Goal: Task Accomplishment & Management: Manage account settings

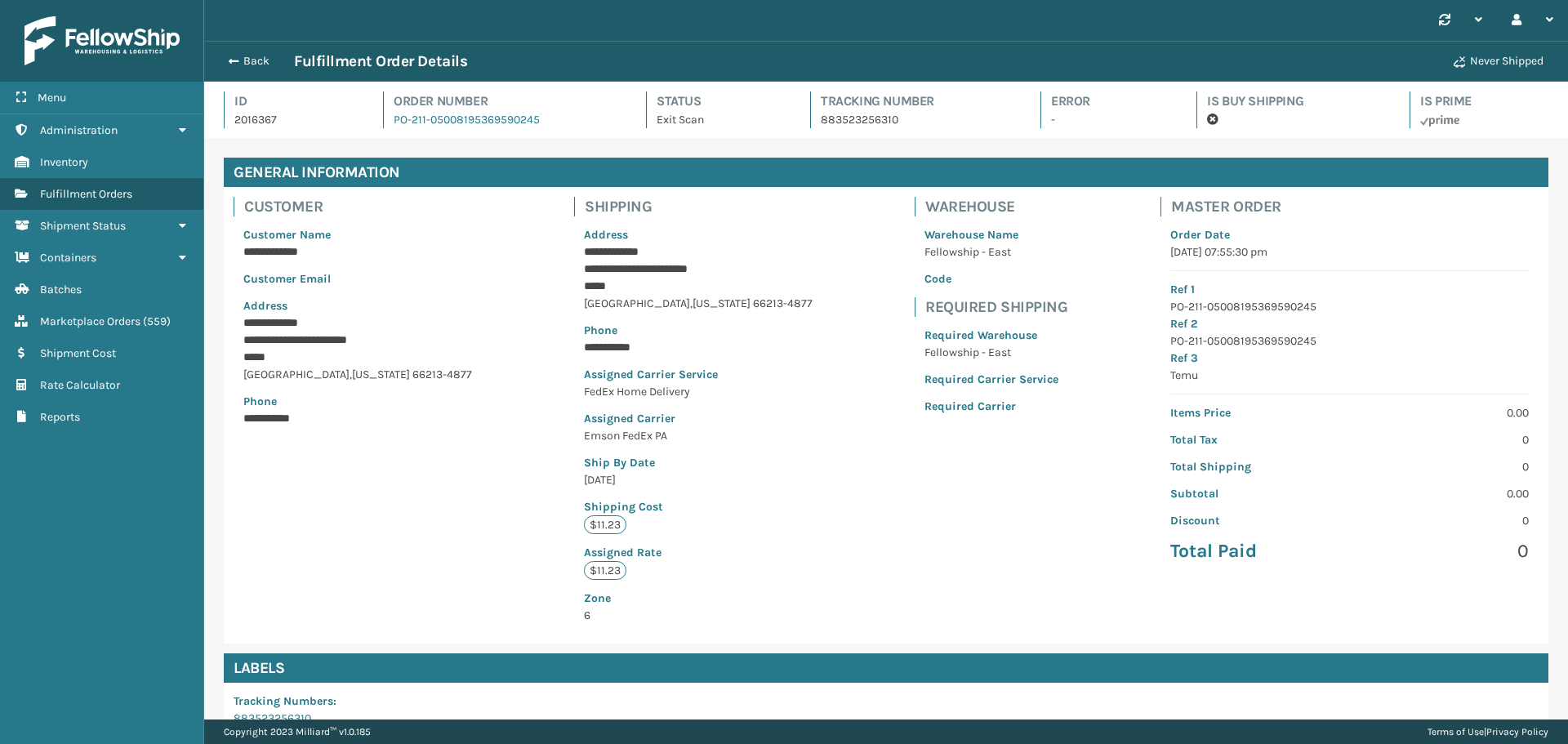
scroll to position [39, 1364]
click at [233, 58] on span "button" at bounding box center [231, 61] width 10 height 12
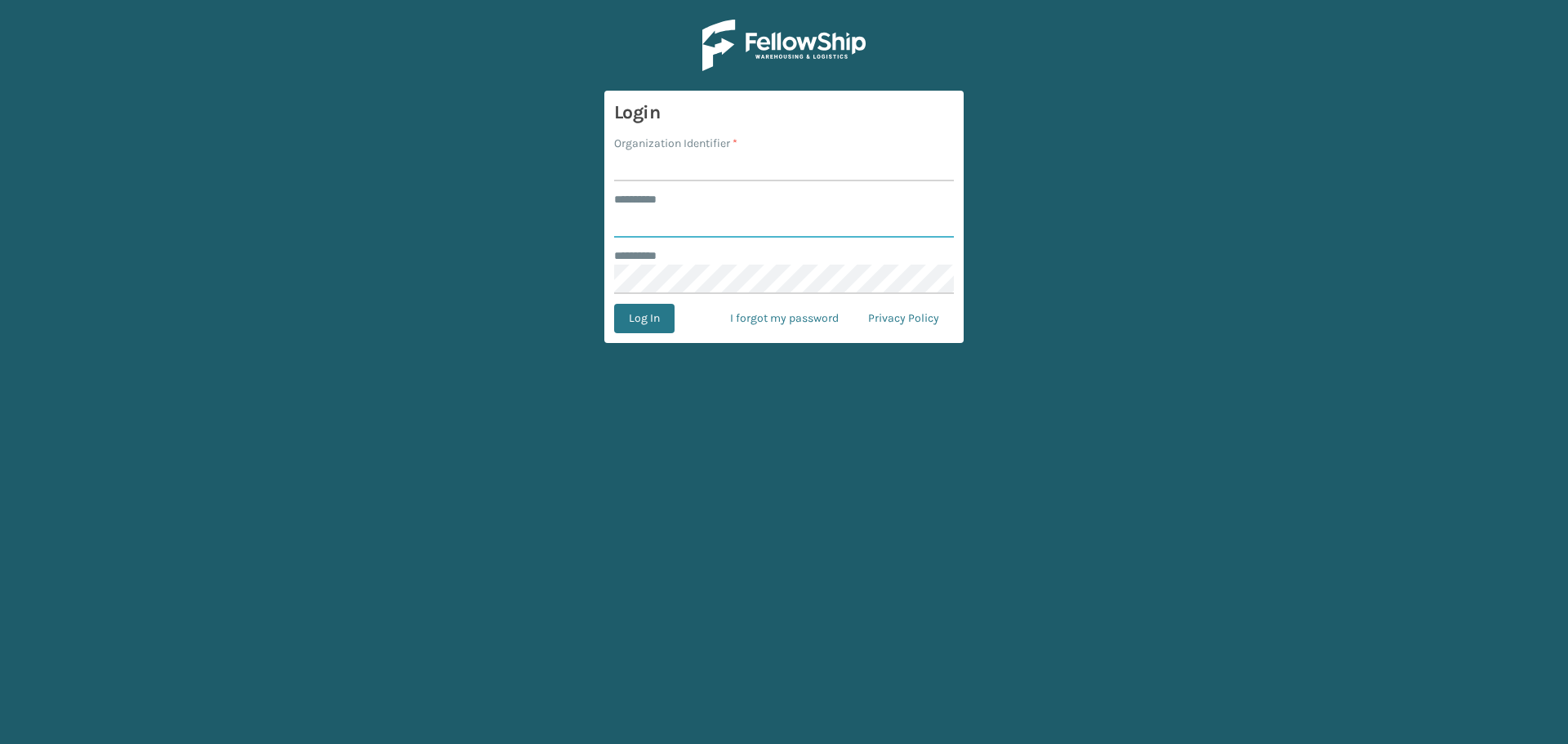
type input "*********"
click at [653, 168] on input "Organization Identifier *" at bounding box center [784, 167] width 340 height 29
type input "Emson"
click at [614, 304] on button "Log In" at bounding box center [644, 319] width 60 height 29
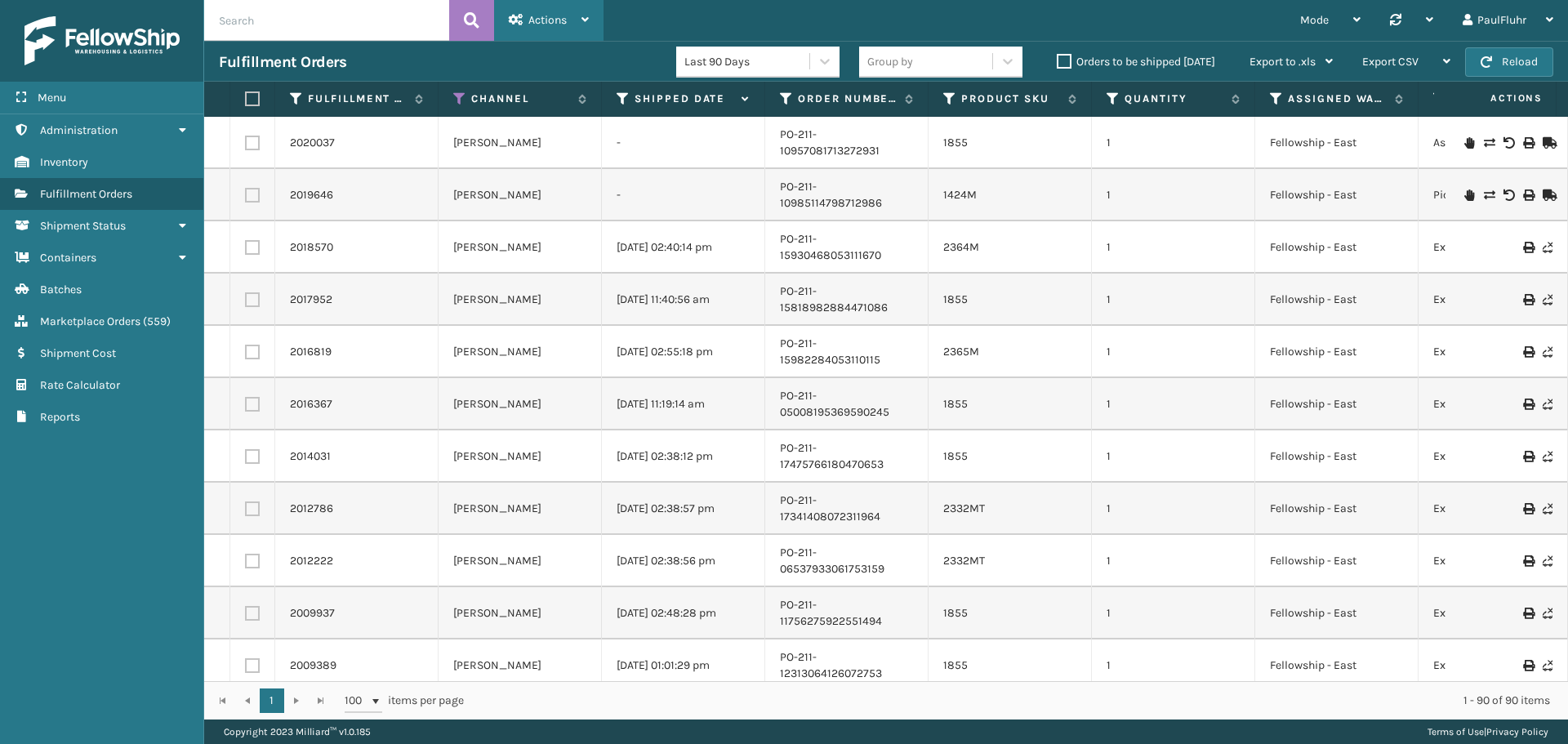
click at [556, 18] on span "Actions" at bounding box center [547, 20] width 38 height 14
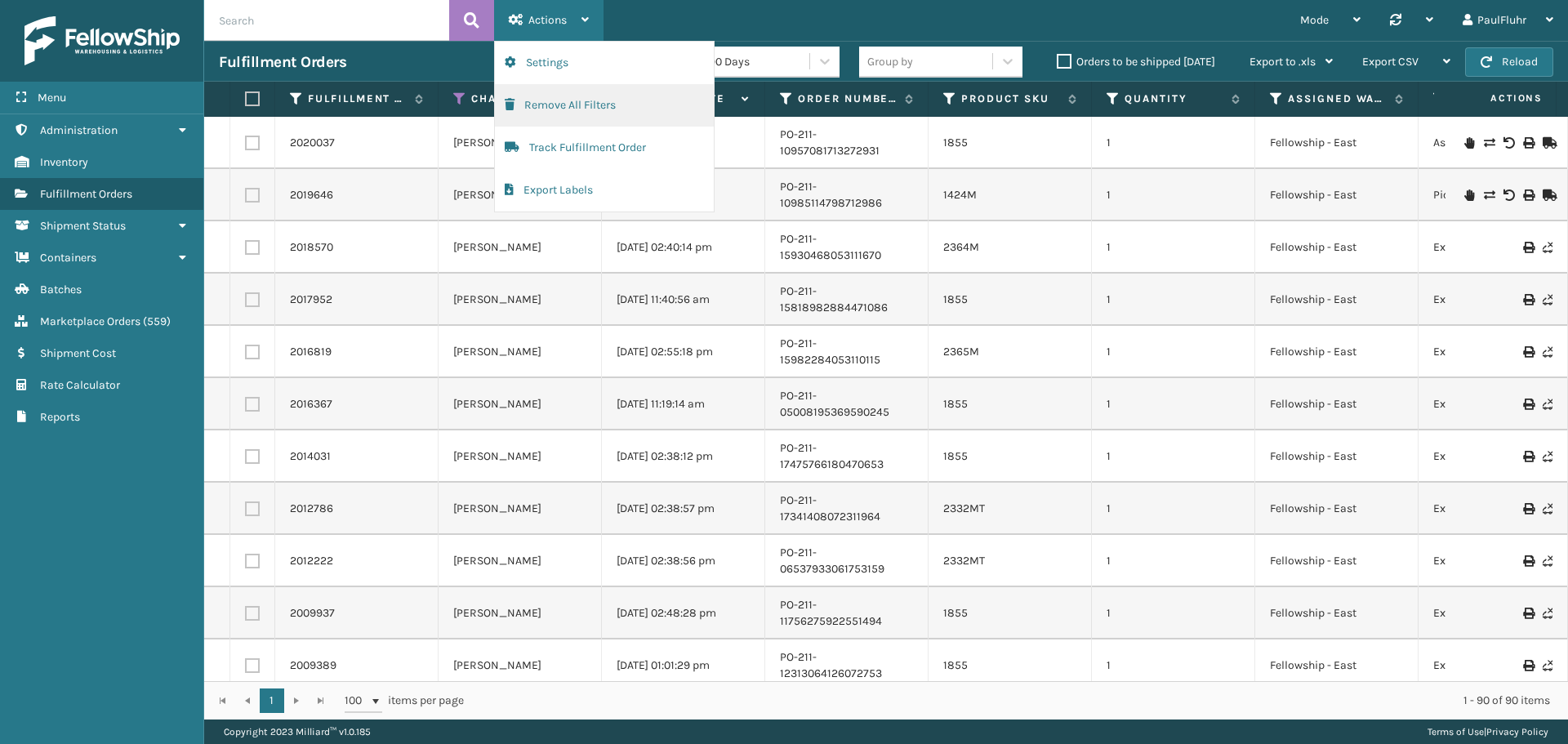
click at [549, 102] on button "Remove All Filters" at bounding box center [604, 105] width 219 height 43
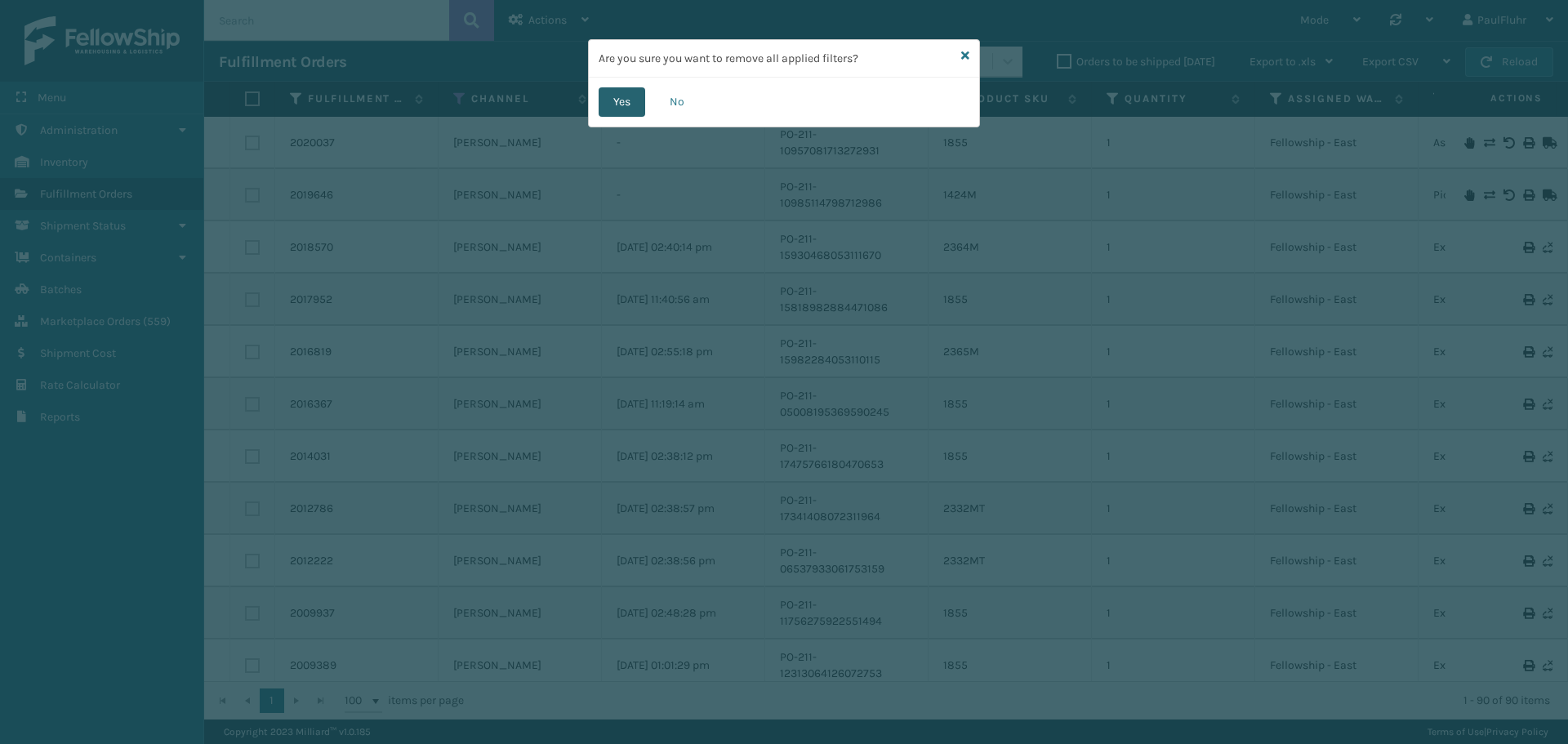
click at [621, 98] on button "Yes" at bounding box center [622, 102] width 47 height 29
